Goal: Transaction & Acquisition: Download file/media

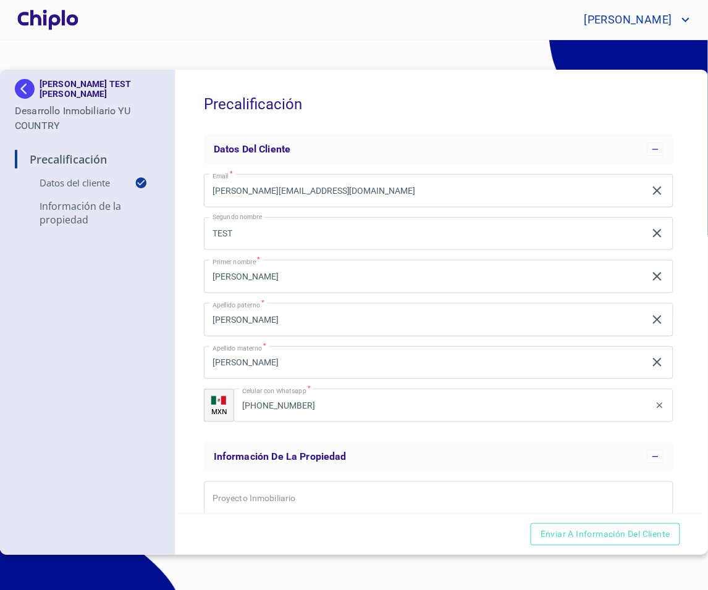
click at [36, 22] on div at bounding box center [48, 20] width 66 height 40
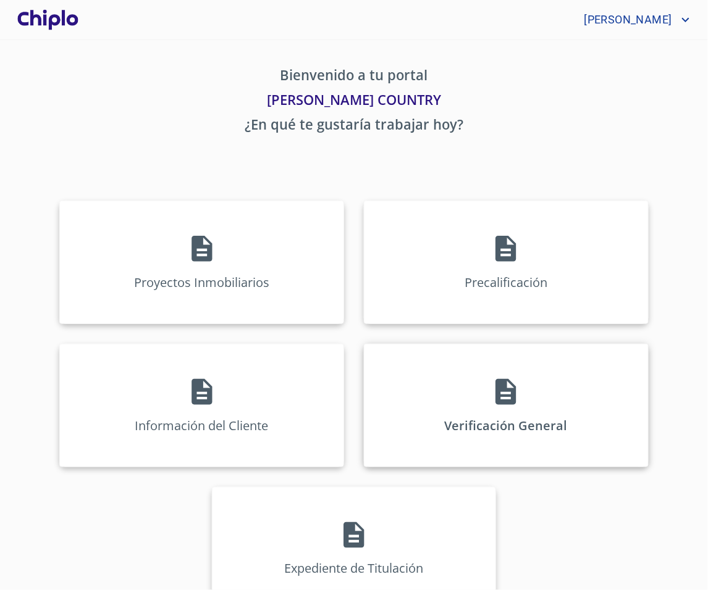
click at [497, 377] on icon at bounding box center [505, 392] width 31 height 31
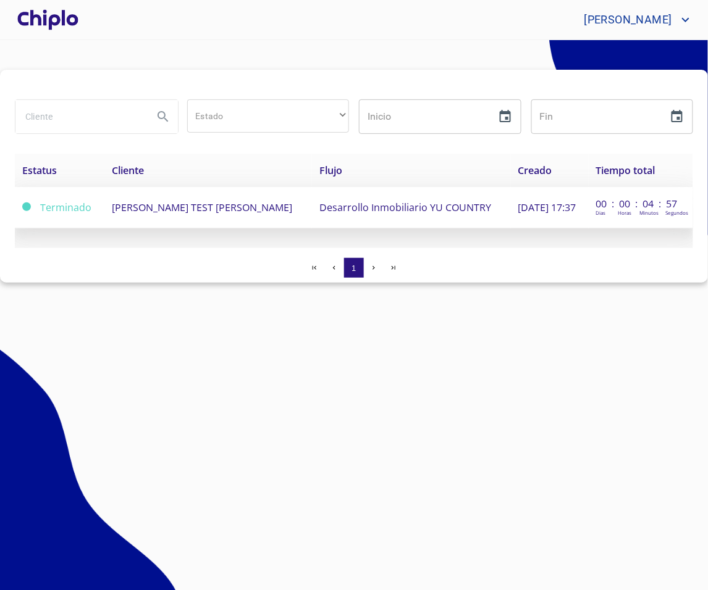
click at [554, 218] on td "[DATE] 17:37" at bounding box center [550, 207] width 78 height 41
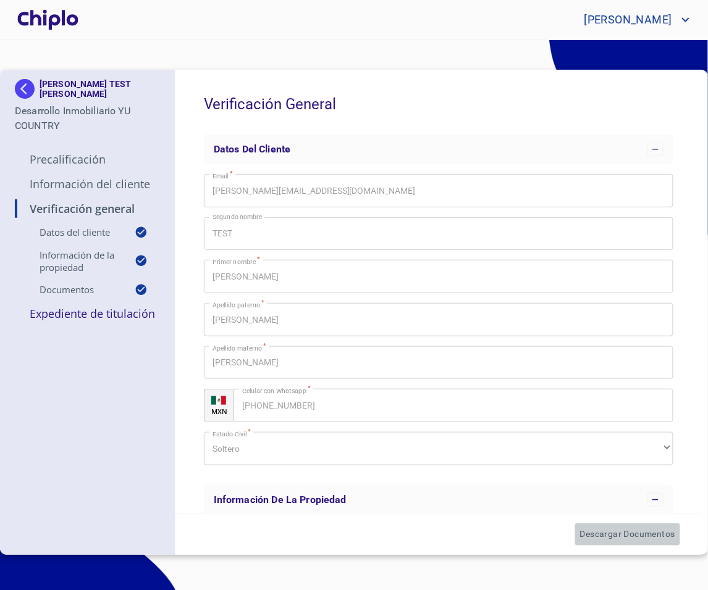
click at [604, 534] on span "Descargar Documentos" at bounding box center [627, 534] width 95 height 15
click at [613, 531] on span "Descargar Documentos" at bounding box center [627, 534] width 95 height 15
